Goal: Task Accomplishment & Management: Manage account settings

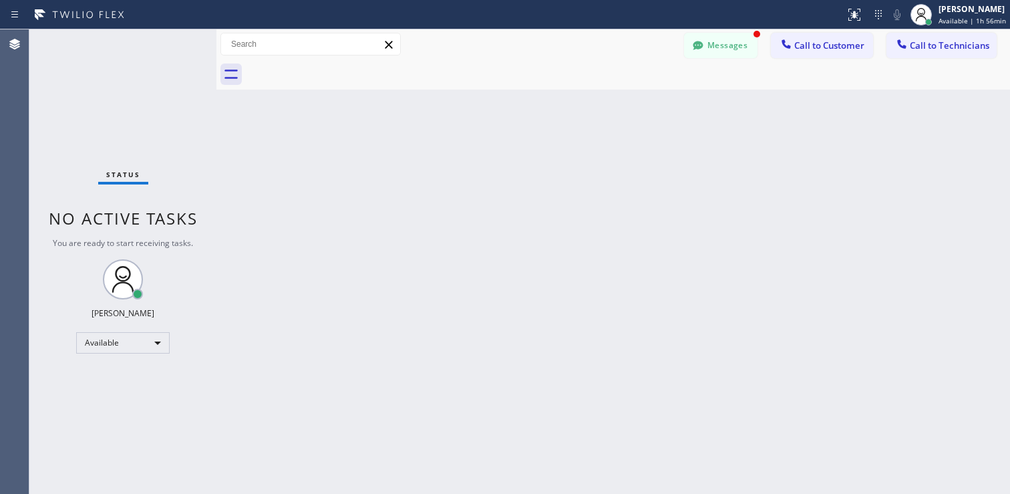
scroll to position [820, 0]
drag, startPoint x: 716, startPoint y: 49, endPoint x: 710, endPoint y: 52, distance: 6.9
click at [716, 49] on button "Messages" at bounding box center [720, 45] width 73 height 25
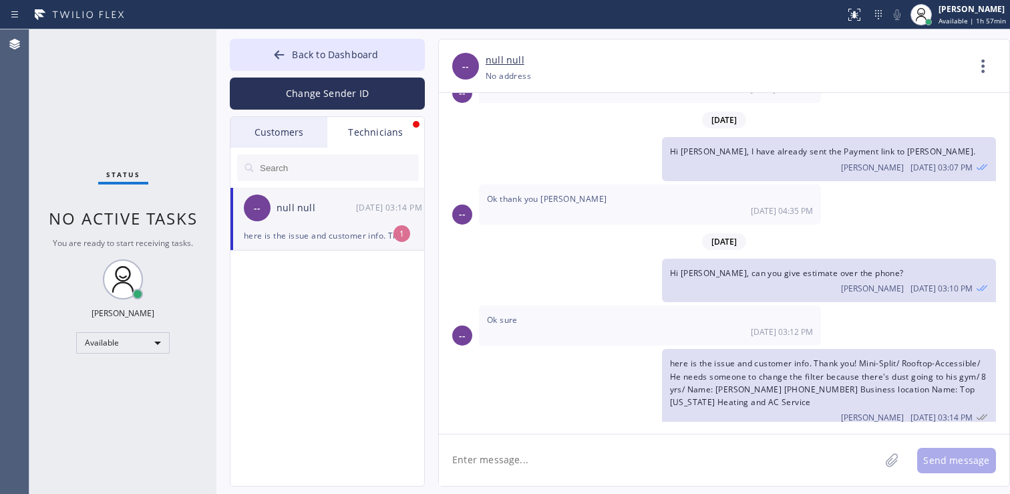
scroll to position [754, 0]
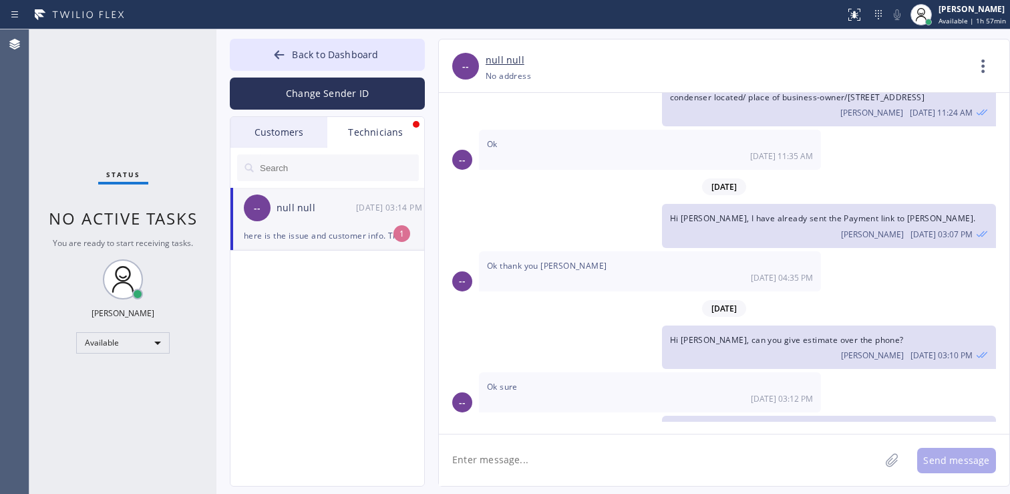
click at [325, 230] on div "here is the issue and customer info. Thank you! Mini-Split/ Rooftop-Accessible/…" at bounding box center [327, 235] width 167 height 15
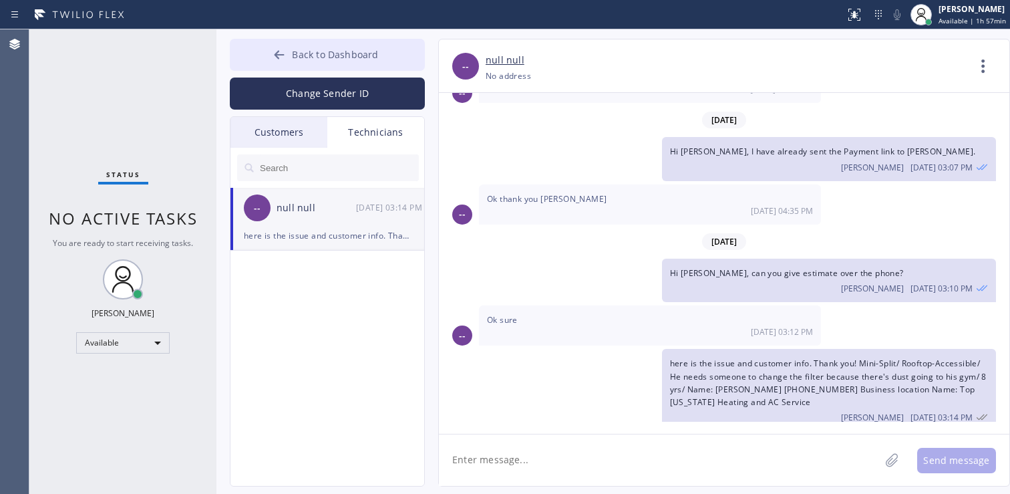
click at [293, 47] on button "Back to Dashboard" at bounding box center [327, 55] width 195 height 32
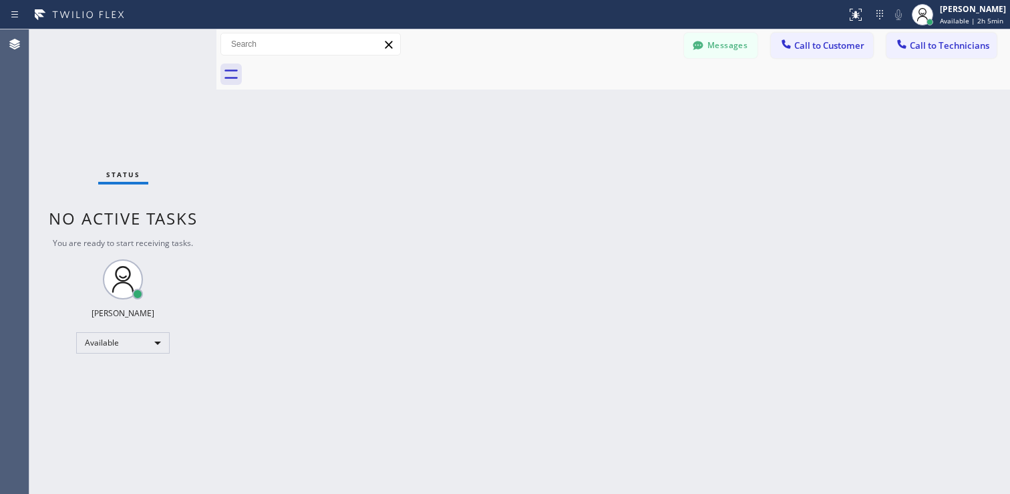
click at [372, 285] on div "Back to Dashboard Change Sender ID Customers Technicians AC [PERSON_NAME] [DATE…" at bounding box center [613, 261] width 794 height 464
click at [486, 396] on div "Back to Dashboard Change Sender ID Customers Technicians AC [PERSON_NAME] [DATE…" at bounding box center [613, 261] width 794 height 464
drag, startPoint x: 312, startPoint y: 293, endPoint x: 304, endPoint y: 295, distance: 8.3
click at [307, 294] on div "Back to Dashboard Change Sender ID Customers Technicians AC [PERSON_NAME] [DATE…" at bounding box center [613, 261] width 794 height 464
drag, startPoint x: 302, startPoint y: 293, endPoint x: 363, endPoint y: 301, distance: 61.2
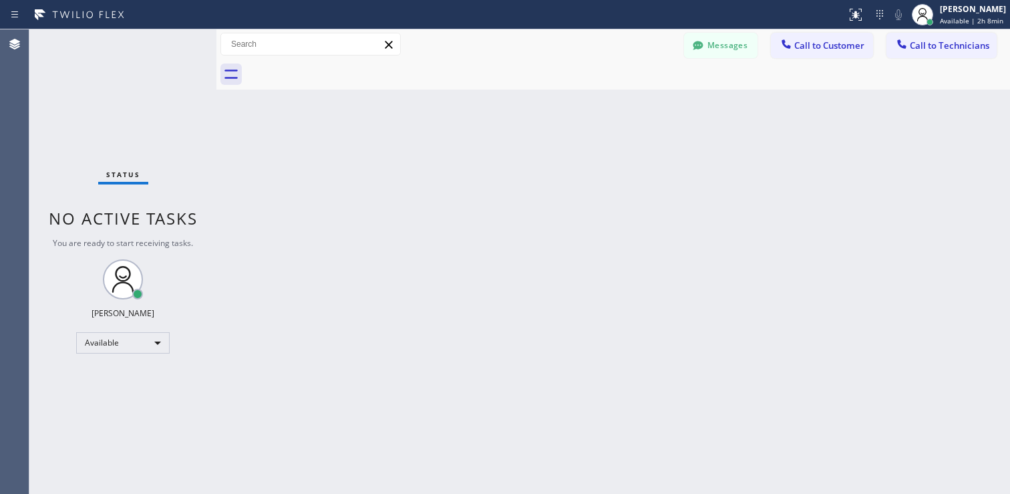
click at [347, 301] on div "Back to Dashboard Change Sender ID Customers Technicians AC [PERSON_NAME] [DATE…" at bounding box center [613, 261] width 794 height 464
click at [445, 297] on div "Back to Dashboard Change Sender ID Customers Technicians AC [PERSON_NAME] [DATE…" at bounding box center [613, 261] width 794 height 464
click at [407, 282] on div "Back to Dashboard Change Sender ID Customers Technicians AC [PERSON_NAME] [DATE…" at bounding box center [613, 261] width 794 height 464
click at [689, 163] on div "Back to Dashboard Change Sender ID Customers Technicians AC [PERSON_NAME] [DATE…" at bounding box center [613, 261] width 794 height 464
click at [349, 313] on div "Back to Dashboard Change Sender ID Customers Technicians AC [PERSON_NAME] [DATE…" at bounding box center [613, 261] width 794 height 464
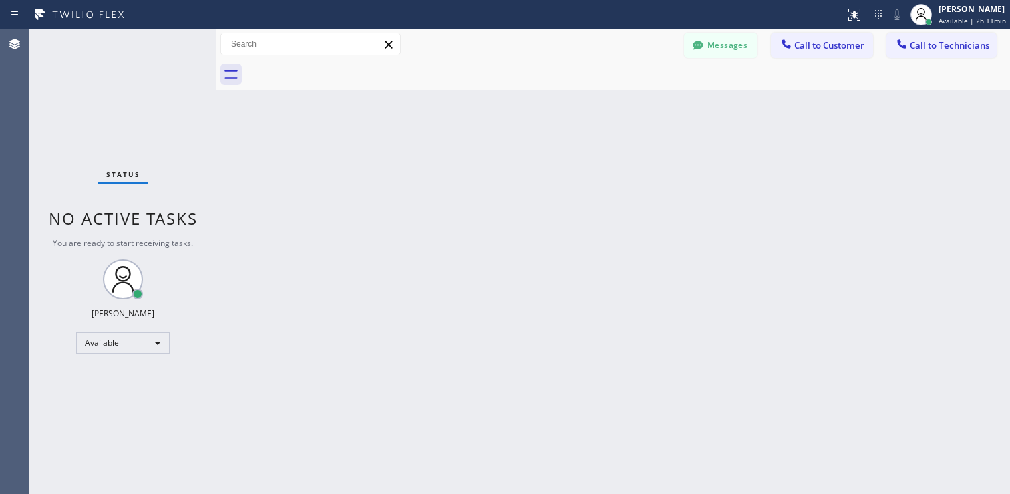
click at [543, 345] on div "Back to Dashboard Change Sender ID Customers Technicians AC [PERSON_NAME] [DATE…" at bounding box center [613, 261] width 794 height 464
drag, startPoint x: 303, startPoint y: 205, endPoint x: 40, endPoint y: 154, distance: 268.2
click at [303, 205] on div "Back to Dashboard Change Sender ID Customers Technicians AC [PERSON_NAME] [DATE…" at bounding box center [613, 261] width 794 height 464
click at [269, 369] on div "Back to Dashboard Change Sender ID Customers Technicians AC [PERSON_NAME] [DATE…" at bounding box center [613, 261] width 794 height 464
click at [356, 277] on div "Back to Dashboard Change Sender ID Customers Technicians AC [PERSON_NAME] [DATE…" at bounding box center [613, 261] width 794 height 464
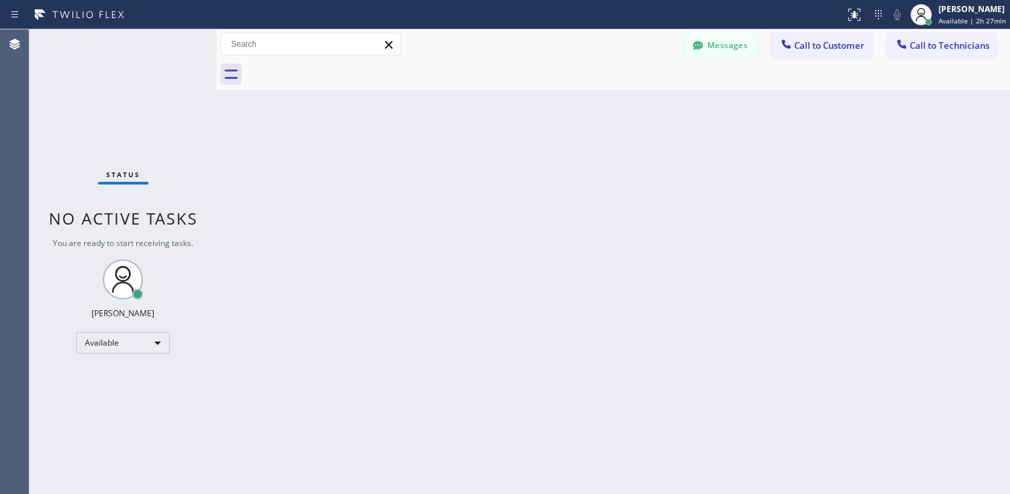
click at [569, 303] on div "Back to Dashboard Change Sender ID Customers Technicians AC [PERSON_NAME] [DATE…" at bounding box center [613, 261] width 794 height 464
click at [195, 493] on html "Status report No issues detected If you experience an issue, please download th…" at bounding box center [505, 247] width 1010 height 494
click at [266, 277] on div "Back to Dashboard Change Sender ID Customers Technicians AC [PERSON_NAME] [DATE…" at bounding box center [613, 261] width 794 height 464
click at [583, 161] on div "Back to Dashboard Change Sender ID Customers Technicians AC [PERSON_NAME] [DATE…" at bounding box center [613, 261] width 794 height 464
click at [144, 353] on div "Status No active tasks You are ready to start receiving tasks. Lyra Lauderez Av…" at bounding box center [122, 261] width 187 height 464
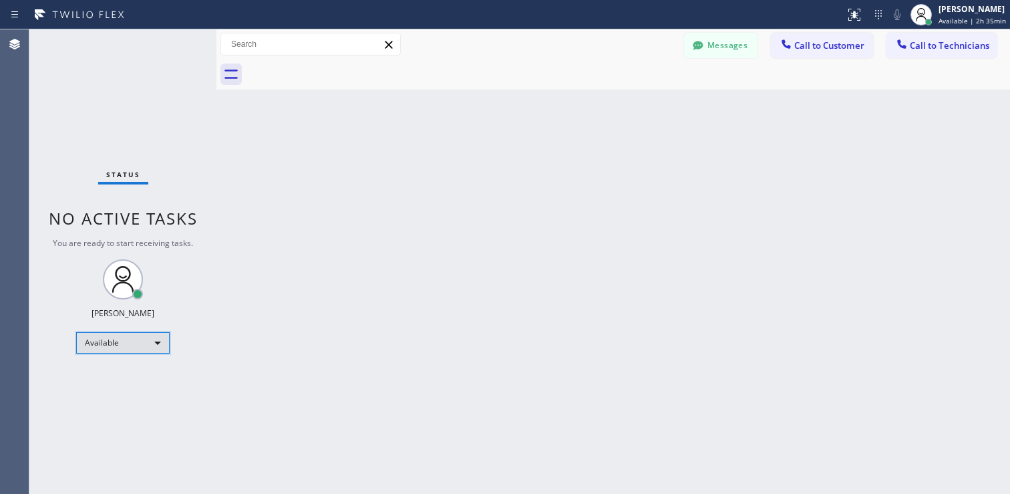
click at [146, 346] on div "Available" at bounding box center [123, 342] width 94 height 21
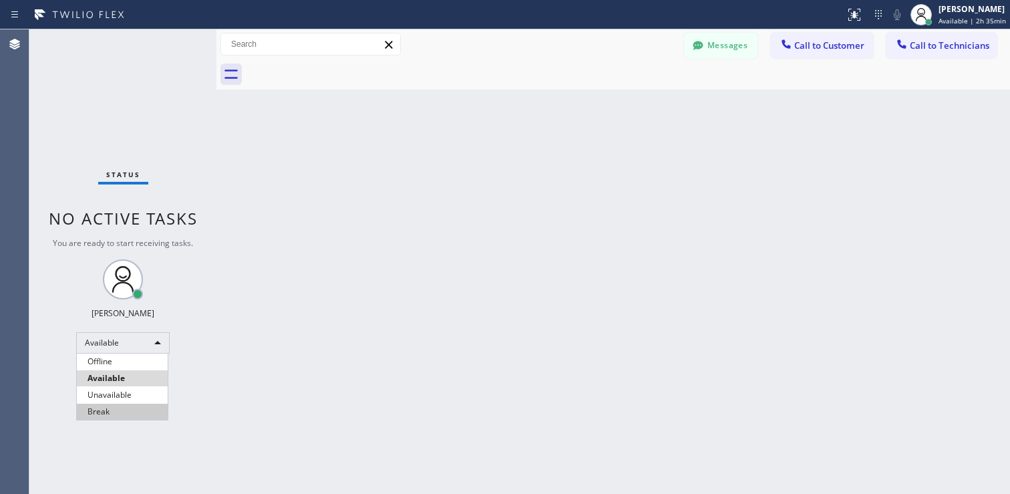
click at [116, 410] on li "Break" at bounding box center [122, 412] width 91 height 16
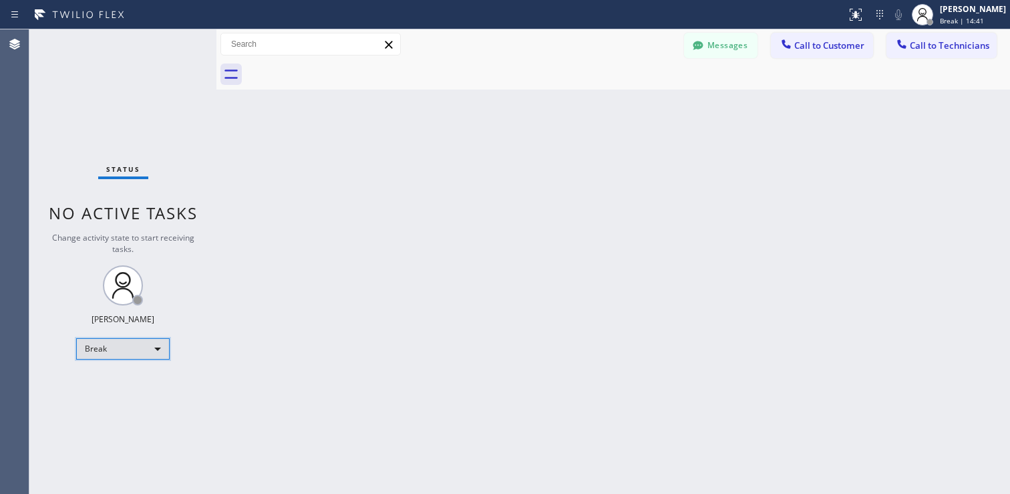
click at [134, 345] on div "Break" at bounding box center [123, 348] width 94 height 21
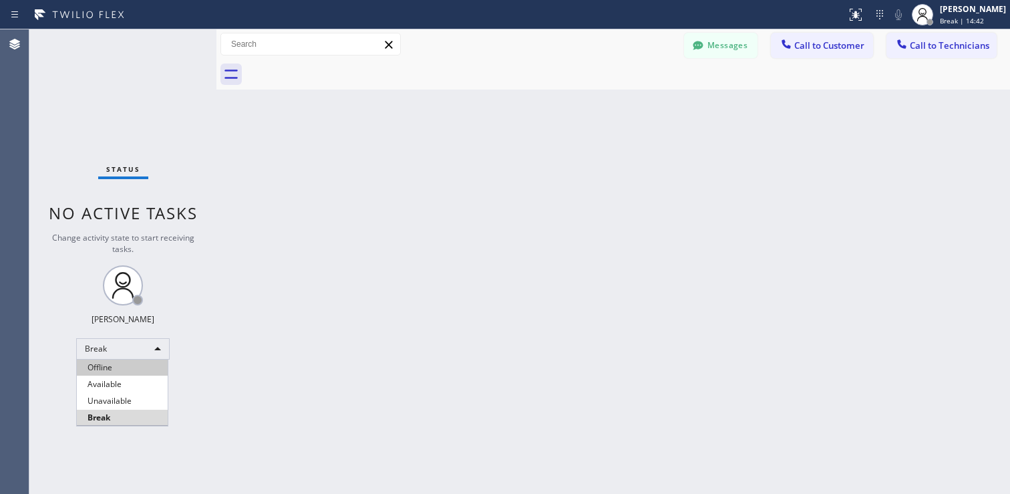
click at [100, 369] on li "Offline" at bounding box center [122, 367] width 91 height 16
